Goal: Check status: Check status

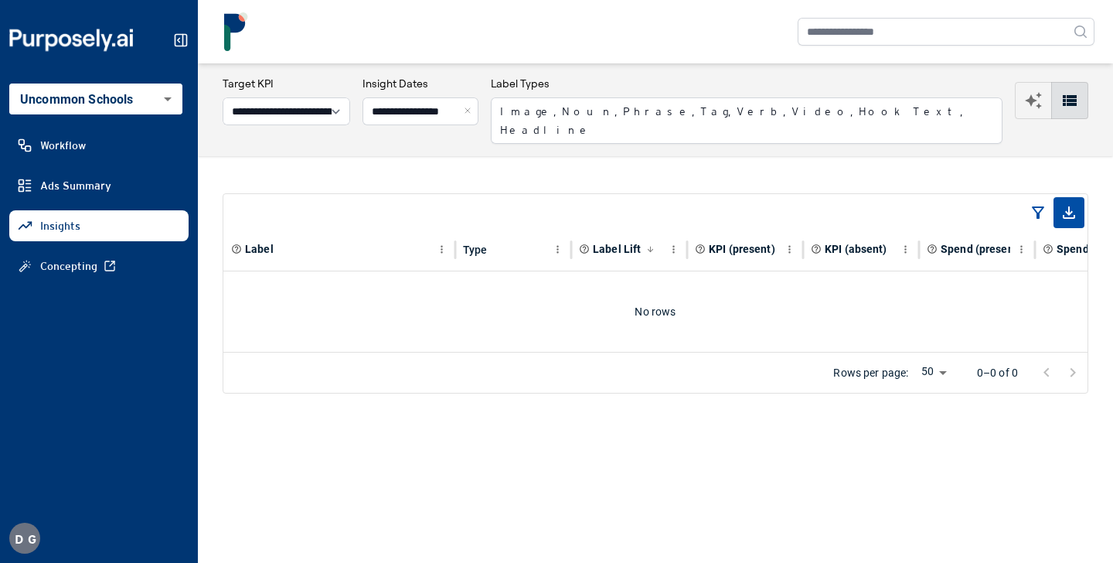
select select "**********"
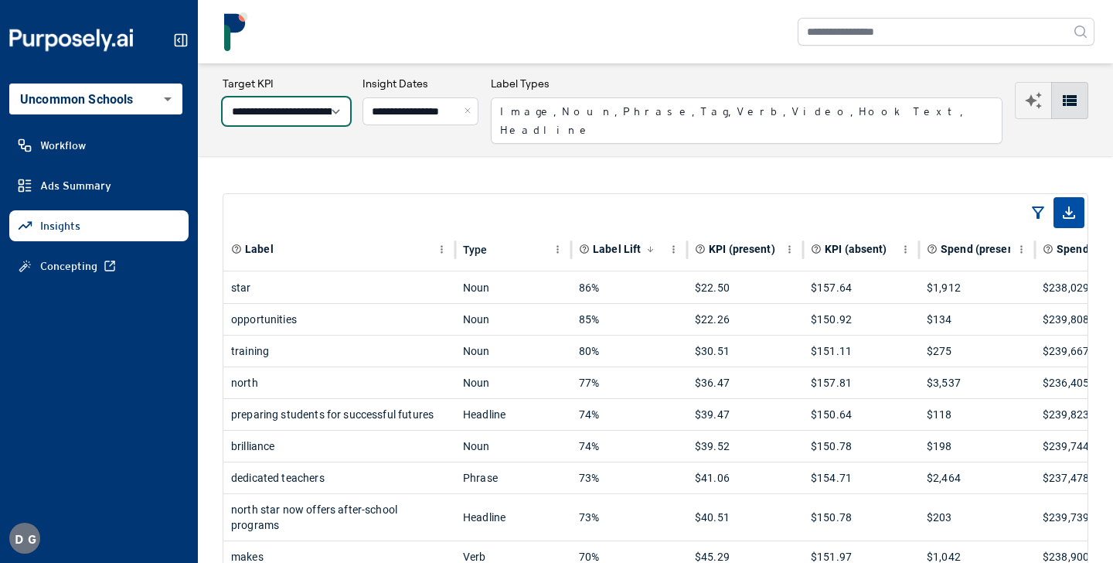
click at [335, 106] on select "**********" at bounding box center [287, 111] width 128 height 28
select select "**********"
